Goal: Transaction & Acquisition: Book appointment/travel/reservation

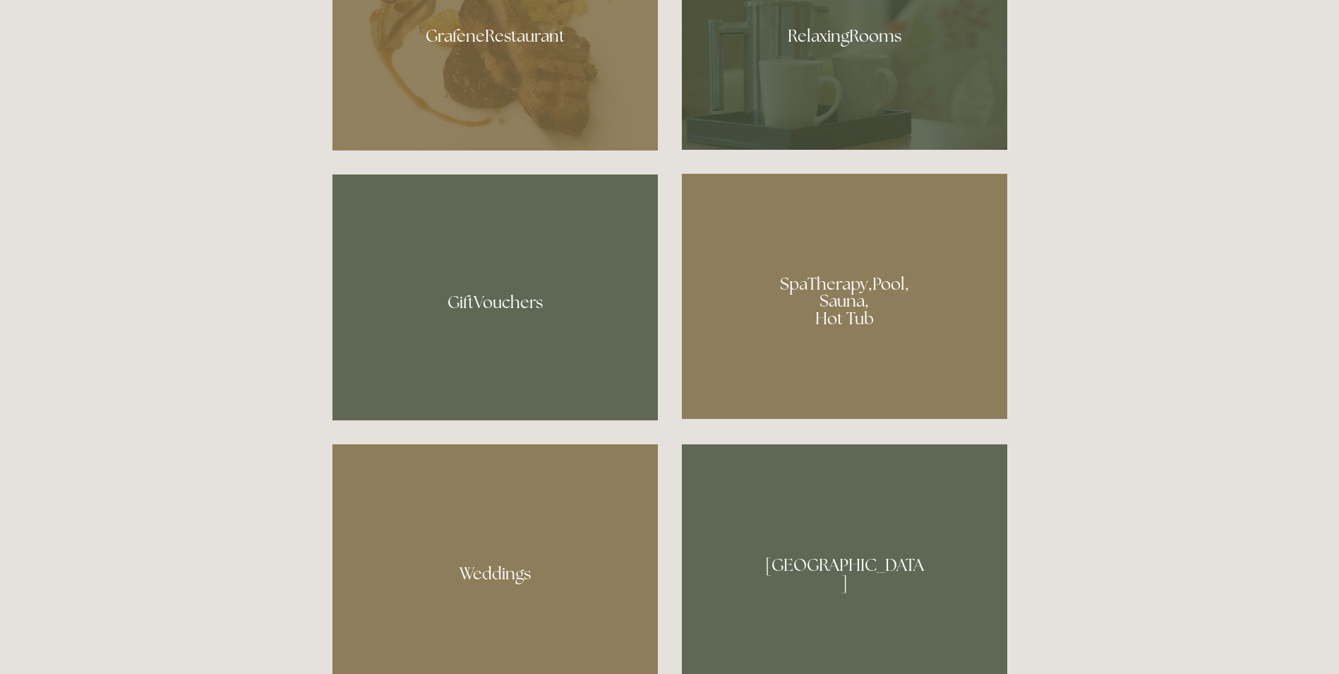
scroll to position [1059, 0]
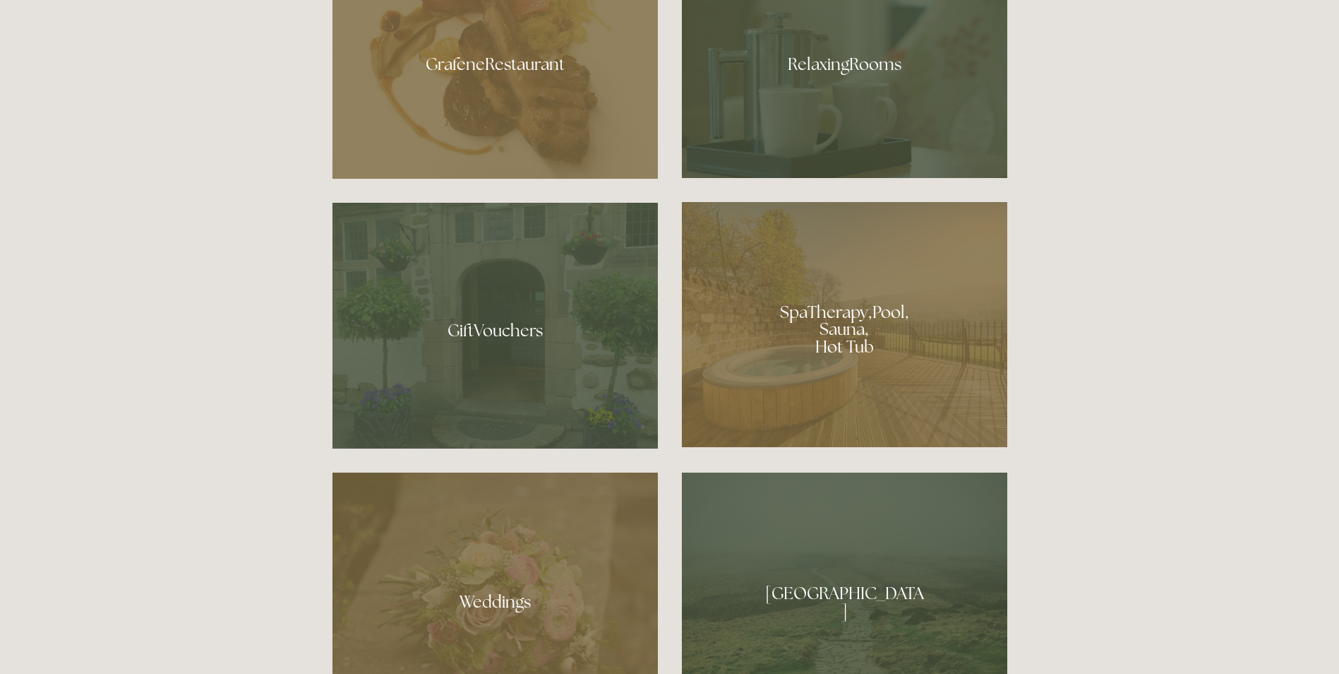
click at [839, 340] on div at bounding box center [844, 324] width 325 height 245
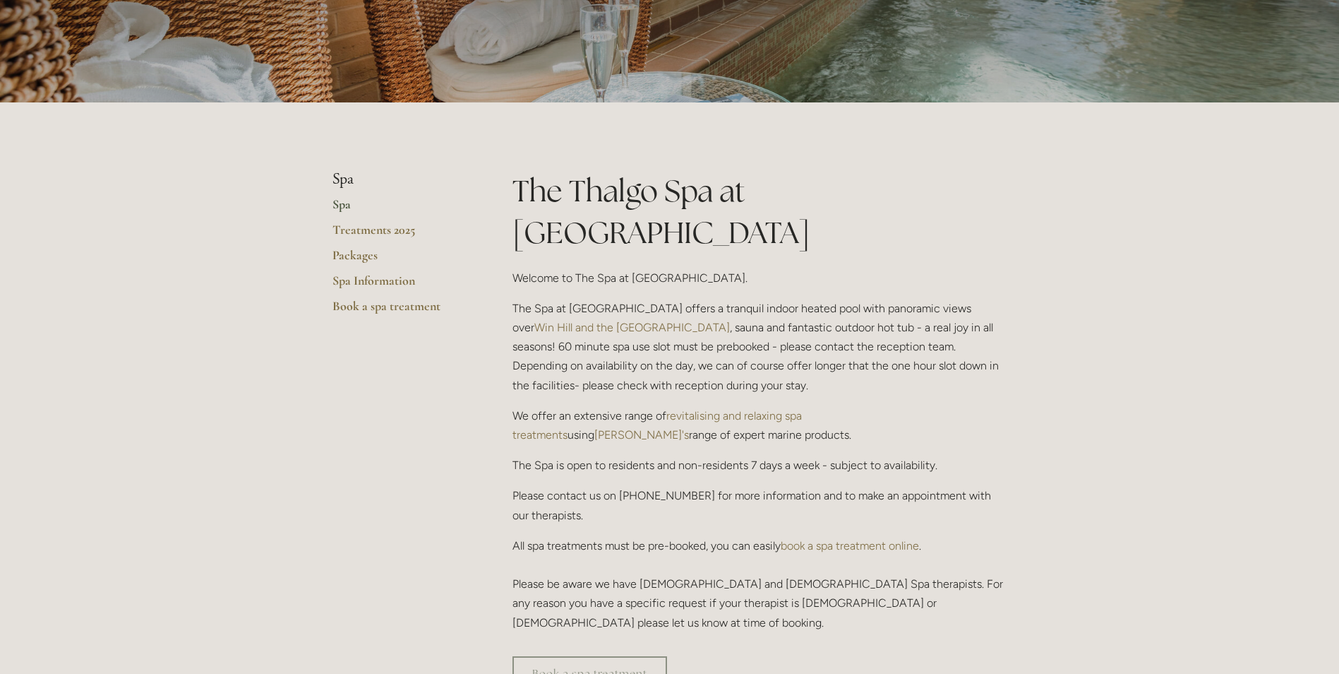
scroll to position [282, 0]
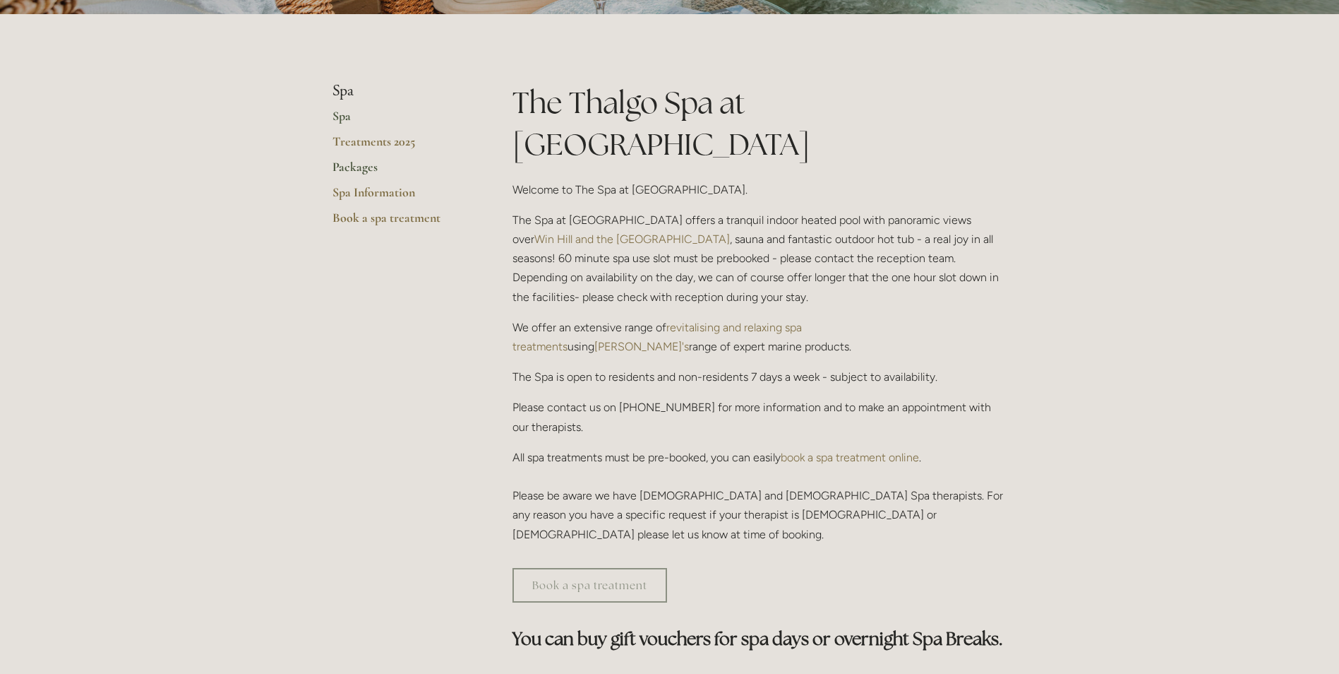
click at [372, 163] on link "Packages" at bounding box center [400, 171] width 135 height 25
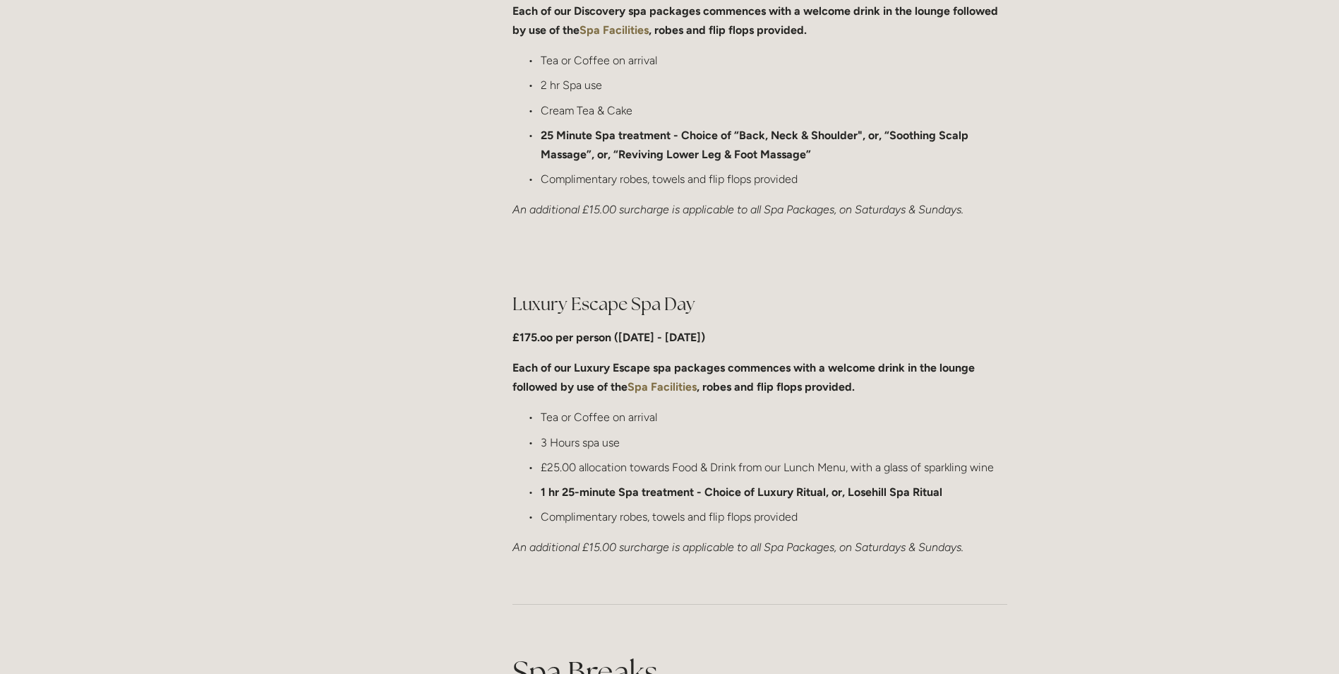
scroll to position [1200, 0]
